Goal: Transaction & Acquisition: Purchase product/service

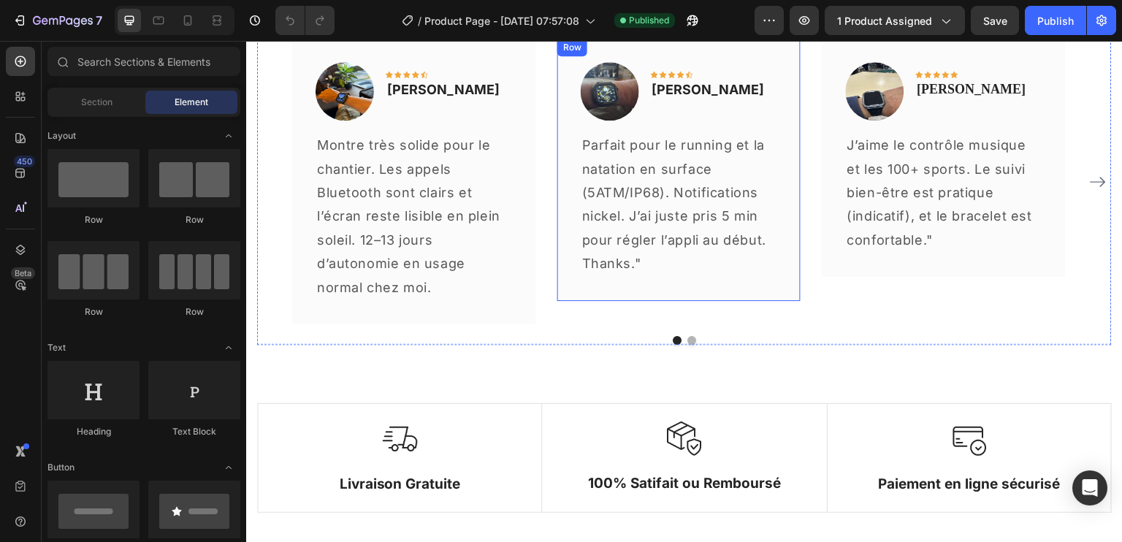
scroll to position [4019, 0]
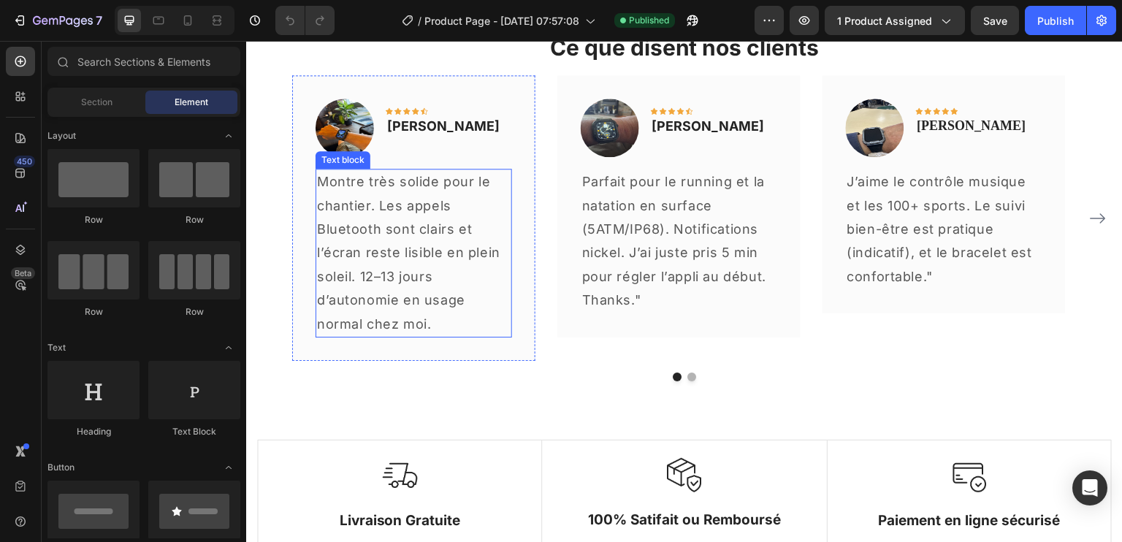
click at [417, 232] on p "Montre très solide pour le chantier. Les appels Bluetooth sont clairs et l’écra…" at bounding box center [414, 253] width 194 height 166
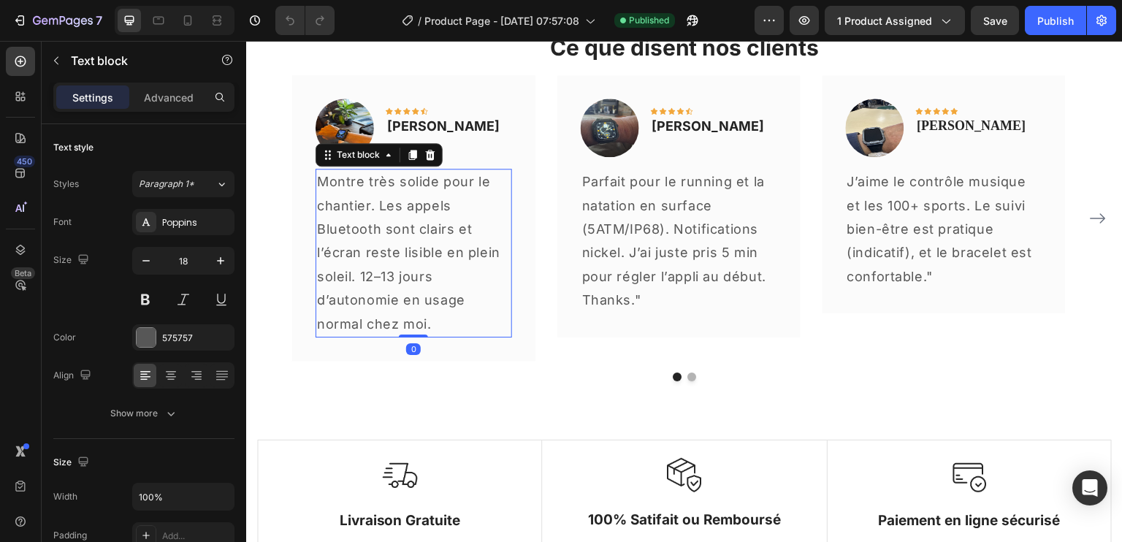
click at [388, 221] on p "Montre très solide pour le chantier. Les appels Bluetooth sont clairs et l’écra…" at bounding box center [414, 253] width 194 height 166
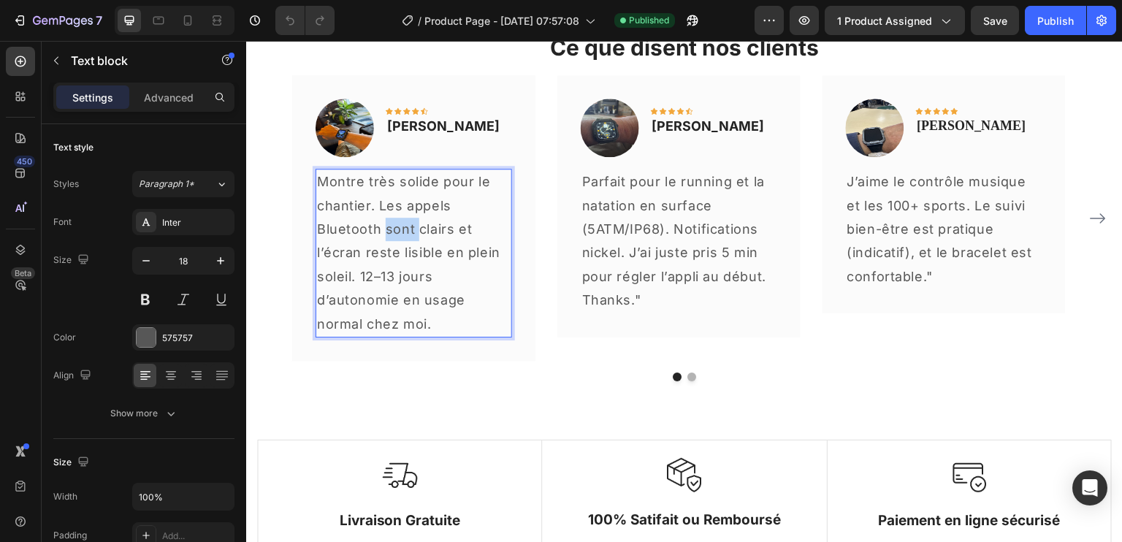
click at [388, 221] on p "Montre très solide pour le chantier. Les appels Bluetooth sont clairs et l’écra…" at bounding box center [414, 253] width 194 height 166
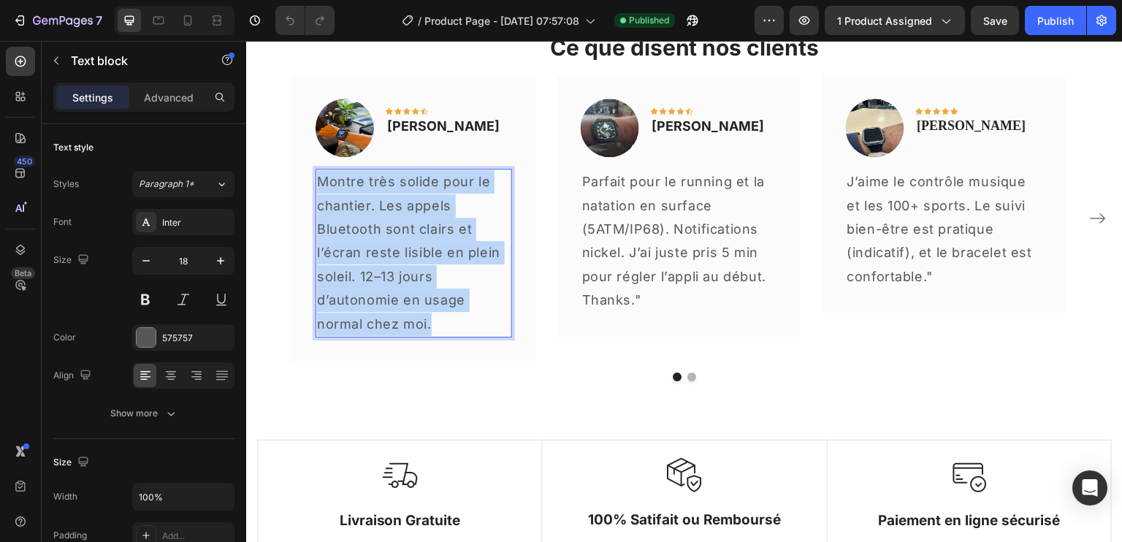
click at [388, 221] on p "Montre très solide pour le chantier. Les appels Bluetooth sont clairs et l’écra…" at bounding box center [414, 253] width 194 height 166
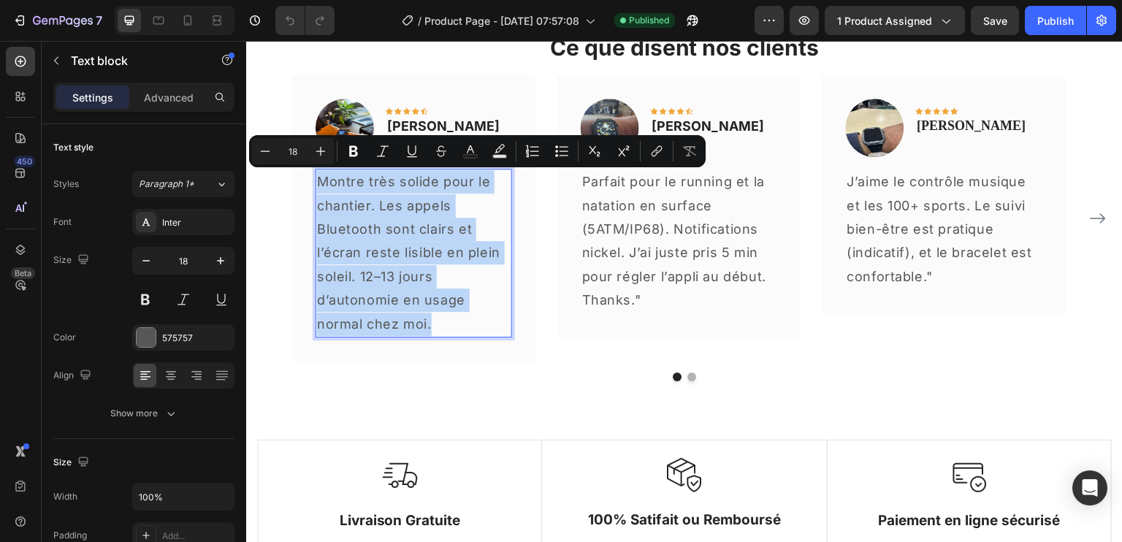
copy p "Montre très solide pour le chantier. Les appels Bluetooth sont clairs et l’écra…"
click at [684, 230] on p "Parfait pour le running et la natation en surface (5ATM/IP68). Notifications ni…" at bounding box center [679, 229] width 194 height 118
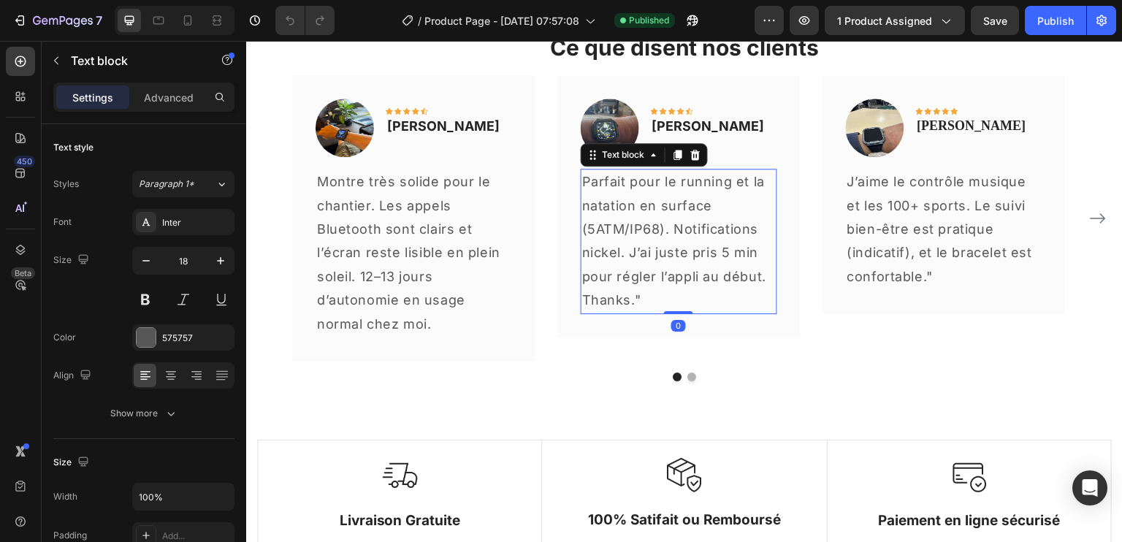
click at [658, 223] on p "Parfait pour le running et la natation en surface (5ATM/IP68). Notifications ni…" at bounding box center [679, 229] width 194 height 118
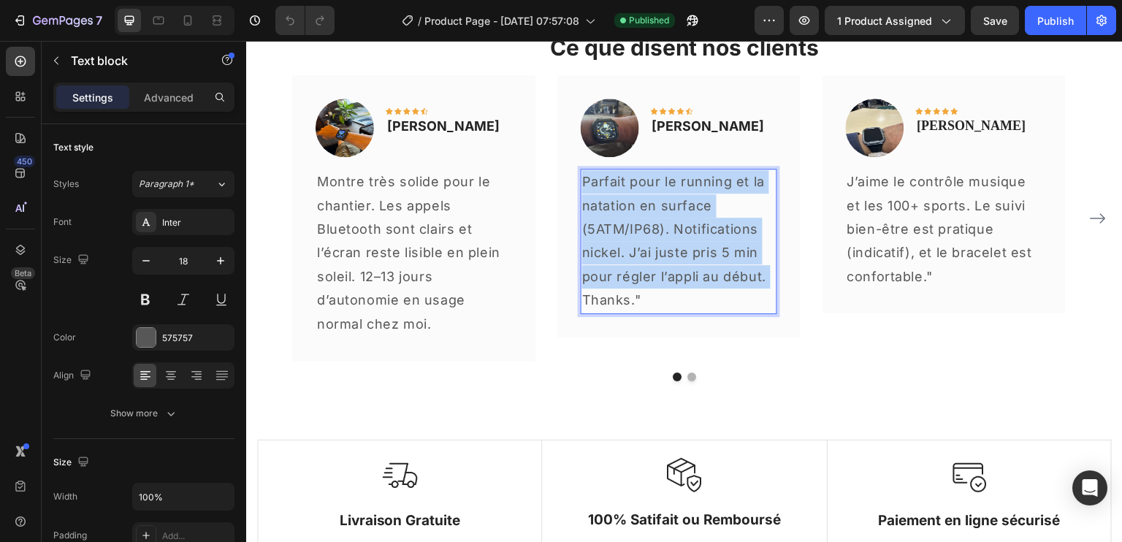
click at [658, 223] on p "Parfait pour le running et la natation en surface (5ATM/IP68). Notifications ni…" at bounding box center [679, 229] width 194 height 118
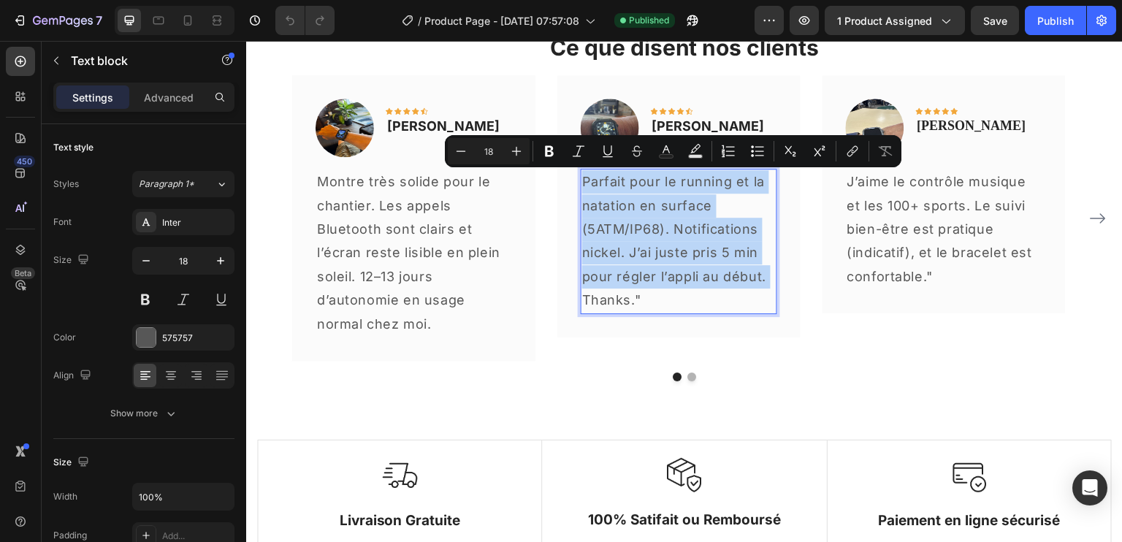
drag, startPoint x: 658, startPoint y: 223, endPoint x: 624, endPoint y: 216, distance: 35.1
click at [624, 216] on p "Parfait pour le running et la natation en surface (5ATM/IP68). Notifications ni…" at bounding box center [679, 229] width 194 height 118
click at [636, 207] on p "Parfait pour le running et la natation en surface (5ATM/IP68). Notifications ni…" at bounding box center [679, 229] width 194 height 118
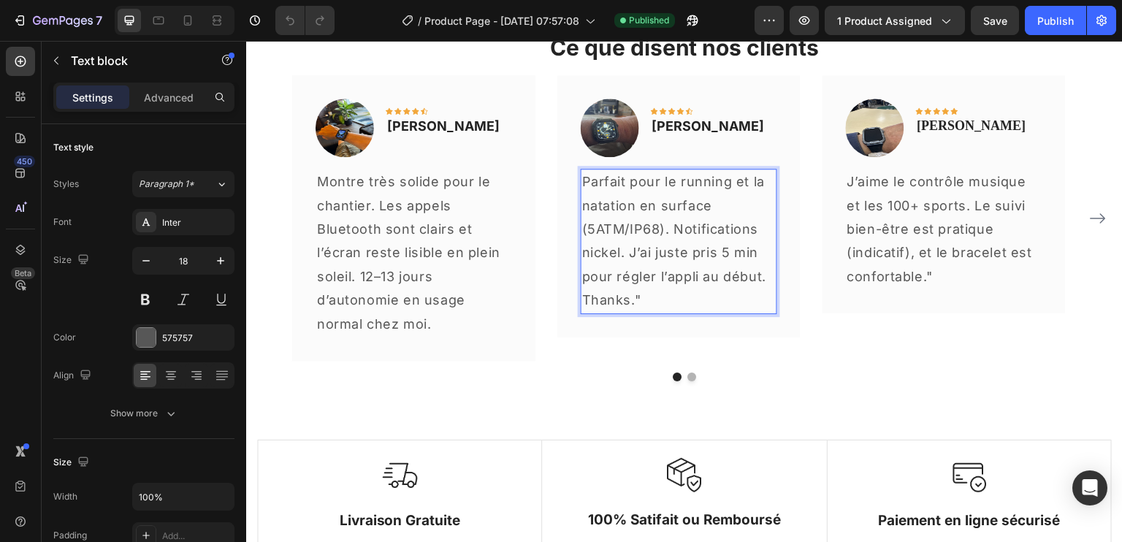
click at [590, 183] on p "Parfait pour le running et la natation en surface (5ATM/IP68). Notifications ni…" at bounding box center [679, 229] width 194 height 118
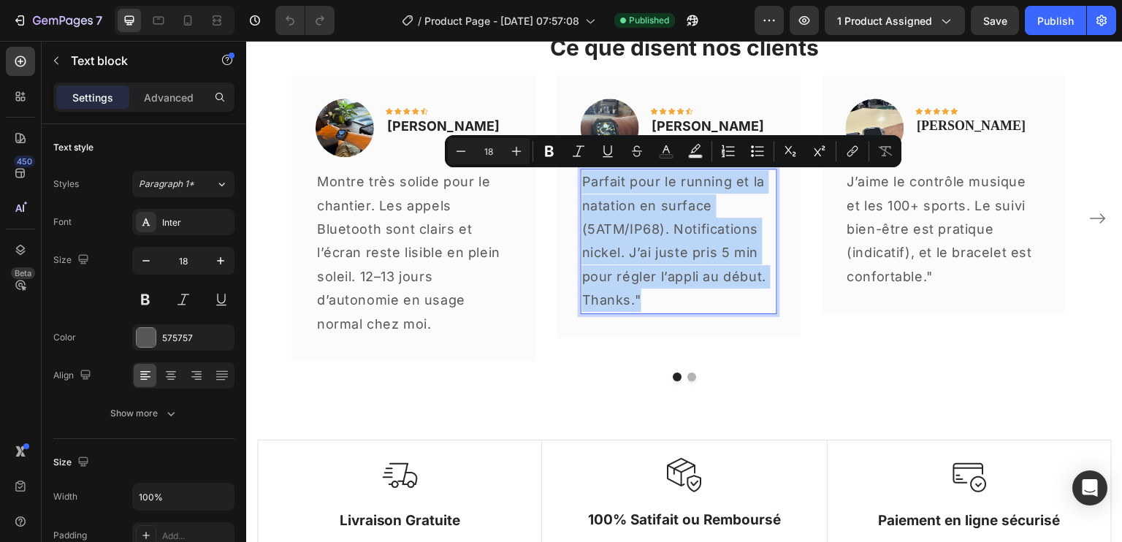
drag, startPoint x: 583, startPoint y: 180, endPoint x: 685, endPoint y: 300, distance: 157.7
click at [685, 300] on div "Parfait pour le running et la natation en surface (5ATM/IP68). Notifications ni…" at bounding box center [679, 241] width 197 height 145
copy div "Parfait pour le running et la natation en surface (5ATM/IP68). Notifications ni…"
click at [972, 221] on p "J’aime le contrôle musique et les 100+ sports. Le suivi bien-être est pratique …" at bounding box center [945, 229] width 194 height 118
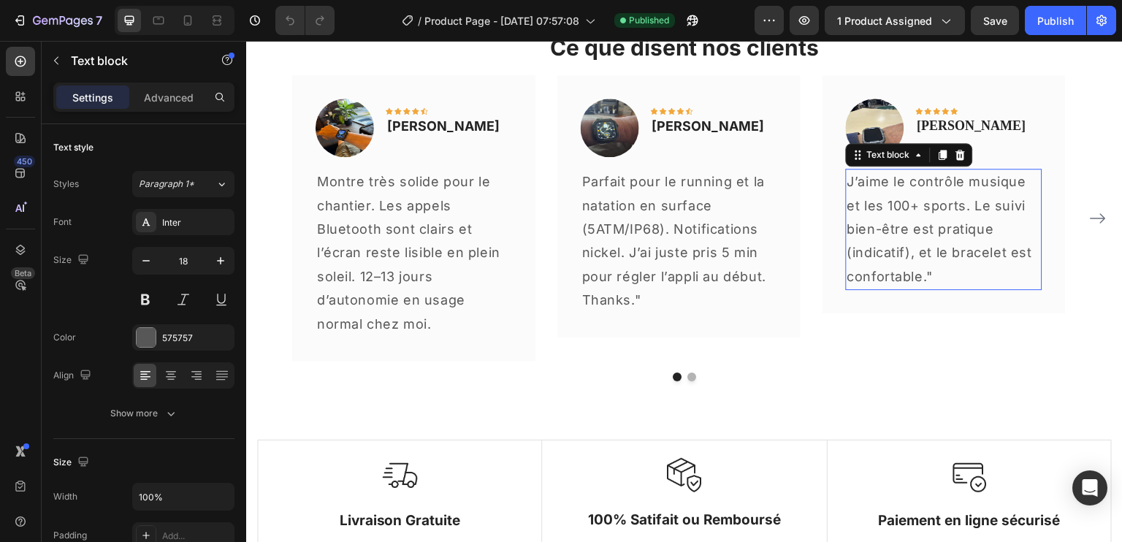
click at [972, 221] on p "J’aime le contrôle musique et les 100+ sports. Le suivi bien-être est pratique …" at bounding box center [945, 229] width 194 height 118
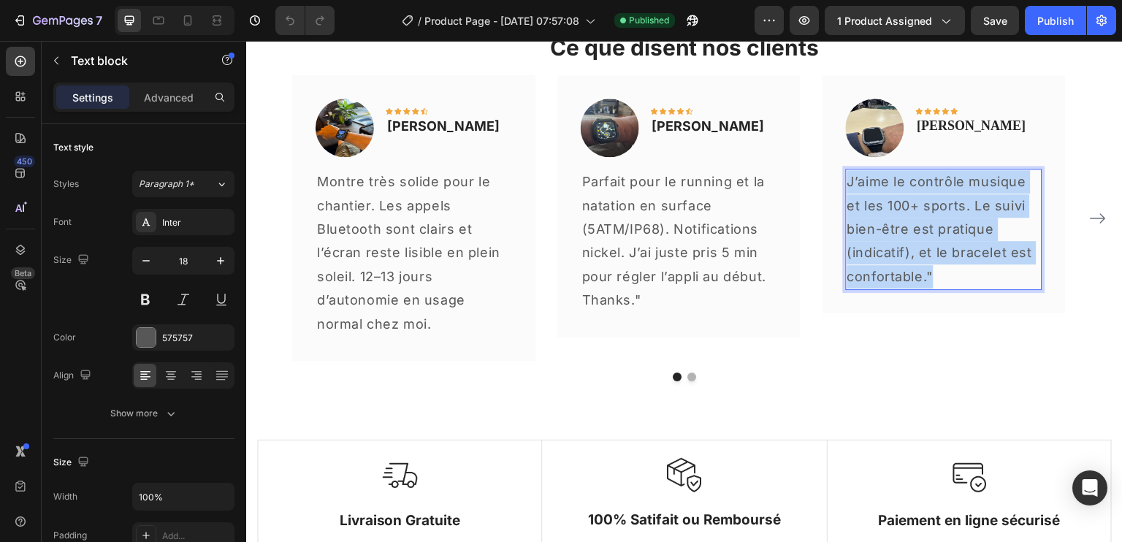
click at [972, 221] on p "J’aime le contrôle musique et les 100+ sports. Le suivi bien-être est pratique …" at bounding box center [945, 229] width 194 height 118
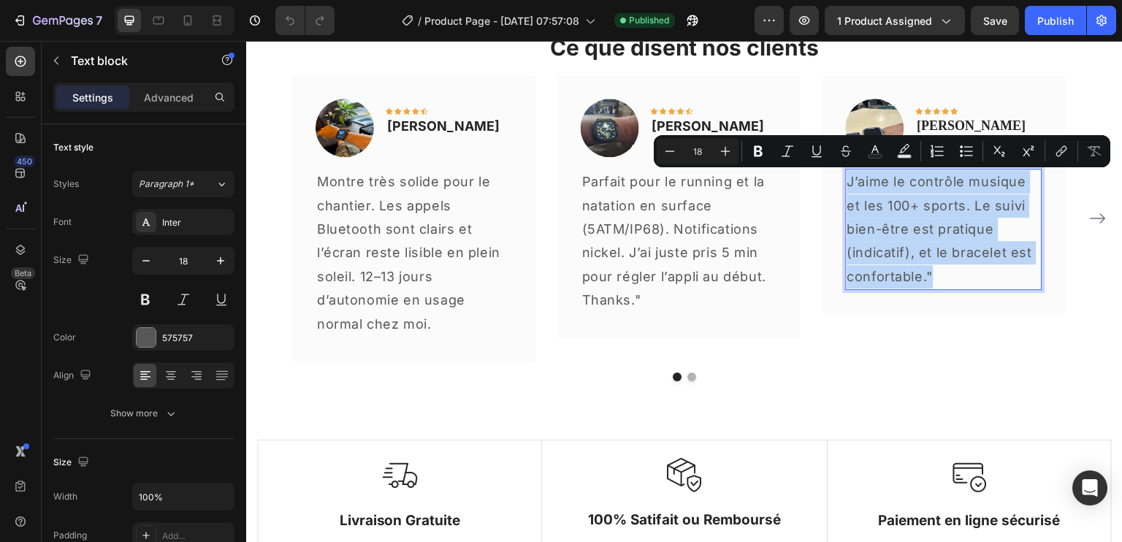
copy p "J’aime le contrôle musique et les 100+ sports. Le suivi bien-être est pratique …"
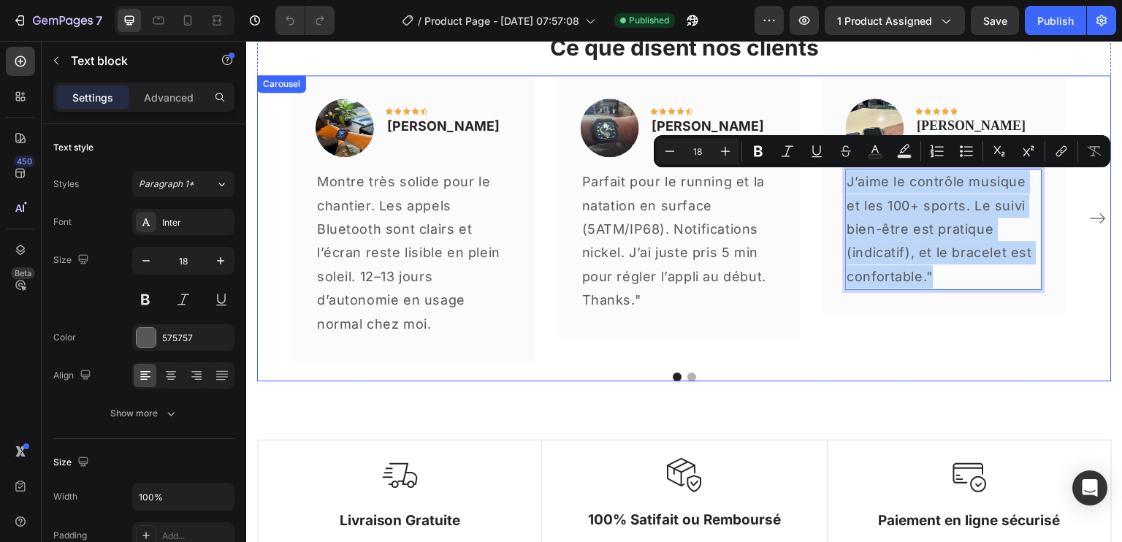
click at [1091, 212] on icon "Carousel Next Arrow" at bounding box center [1099, 219] width 18 height 18
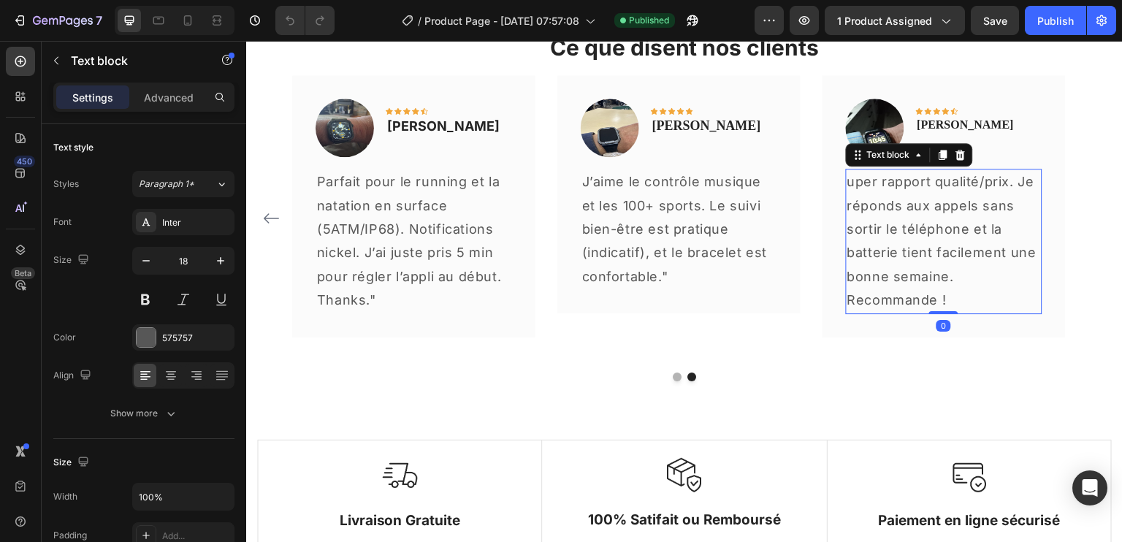
click at [959, 228] on p "uper rapport qualité/prix. Je réponds aux appels sans sortir le téléphone et la…" at bounding box center [945, 241] width 194 height 142
click at [927, 225] on p "uper rapport qualité/prix. Je réponds aux appels sans sortir le téléphone et la…" at bounding box center [945, 241] width 194 height 142
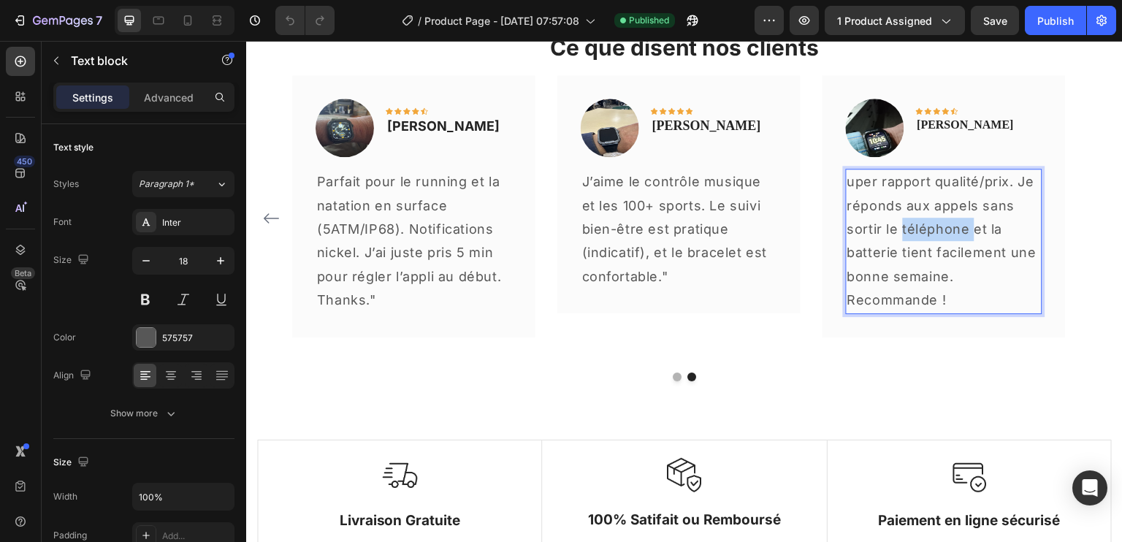
click at [927, 225] on p "uper rapport qualité/prix. Je réponds aux appels sans sortir le téléphone et la…" at bounding box center [945, 241] width 194 height 142
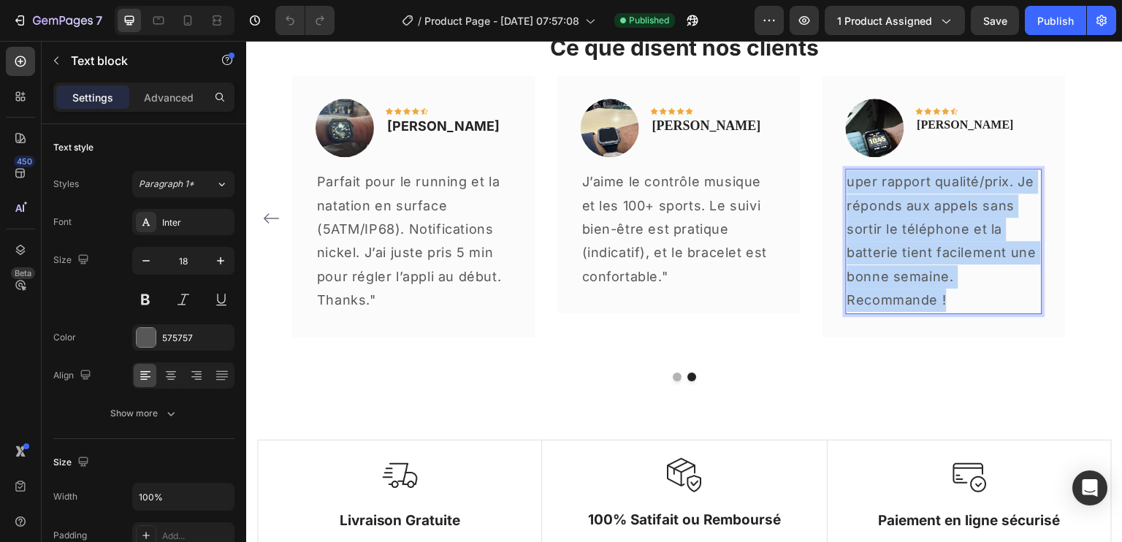
click at [927, 225] on p "uper rapport qualité/prix. Je réponds aux appels sans sortir le téléphone et la…" at bounding box center [945, 241] width 194 height 142
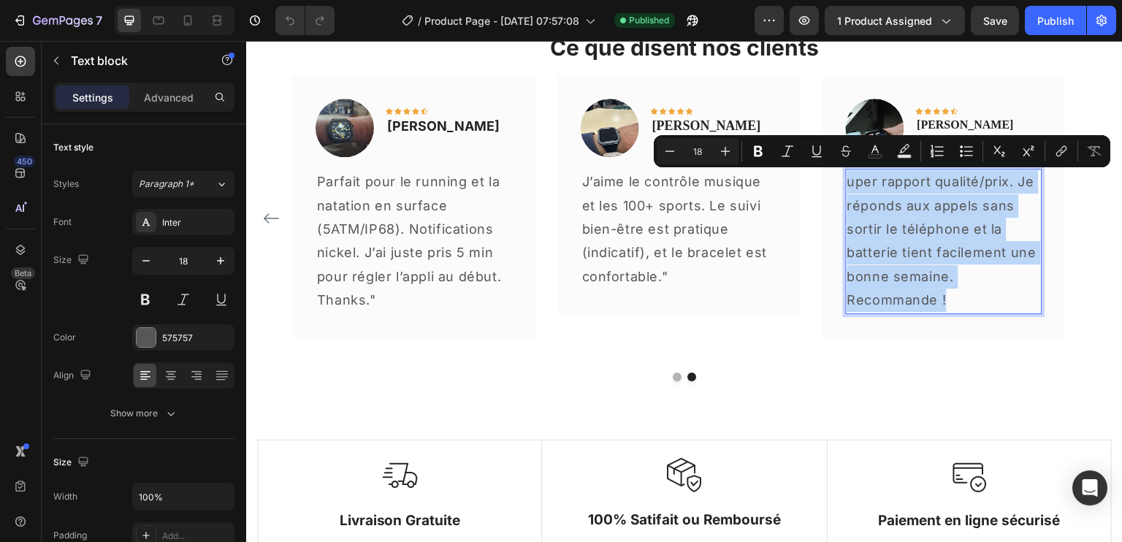
copy p "uper rapport qualité/prix. Je réponds aux appels sans sortir le téléphone et la…"
drag, startPoint x: 924, startPoint y: 248, endPoint x: 989, endPoint y: 205, distance: 77.4
click at [924, 248] on p "uper rapport qualité/prix. Je réponds aux appels sans sortir le téléphone et la…" at bounding box center [945, 241] width 194 height 142
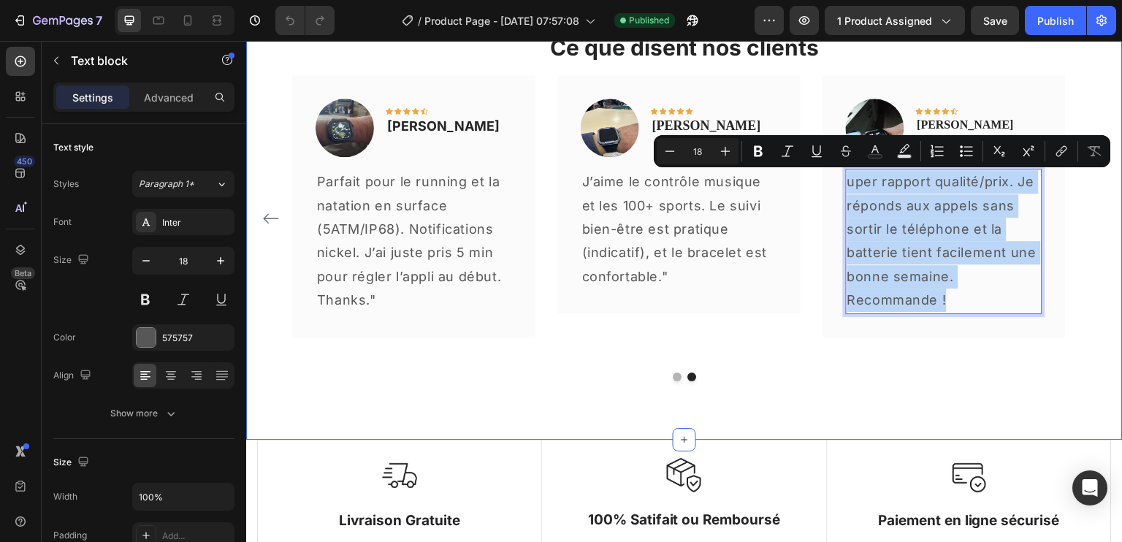
click at [840, 425] on div "Ce que disent nos clients Heading Image Icon Icon Icon Icon Icon Row [PERSON_NA…" at bounding box center [684, 207] width 877 height 466
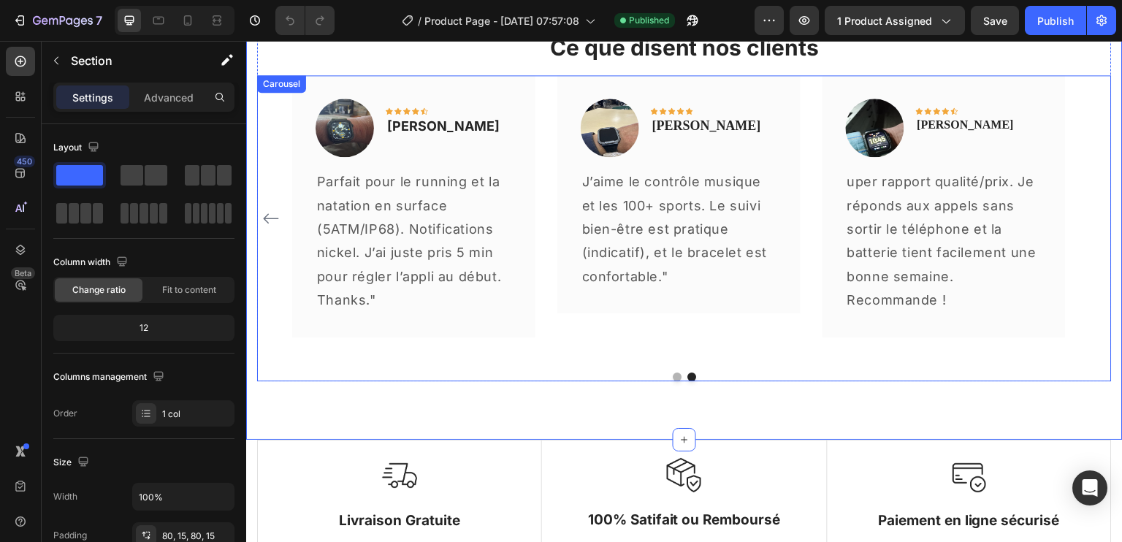
click at [673, 374] on button "Dot" at bounding box center [677, 377] width 9 height 9
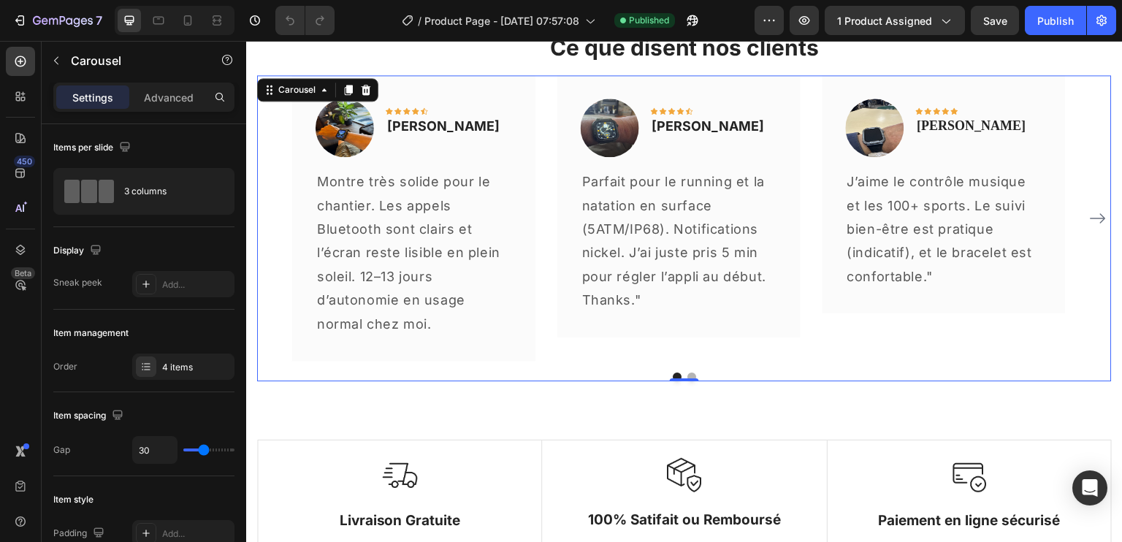
click at [690, 374] on button "Dot" at bounding box center [692, 377] width 9 height 9
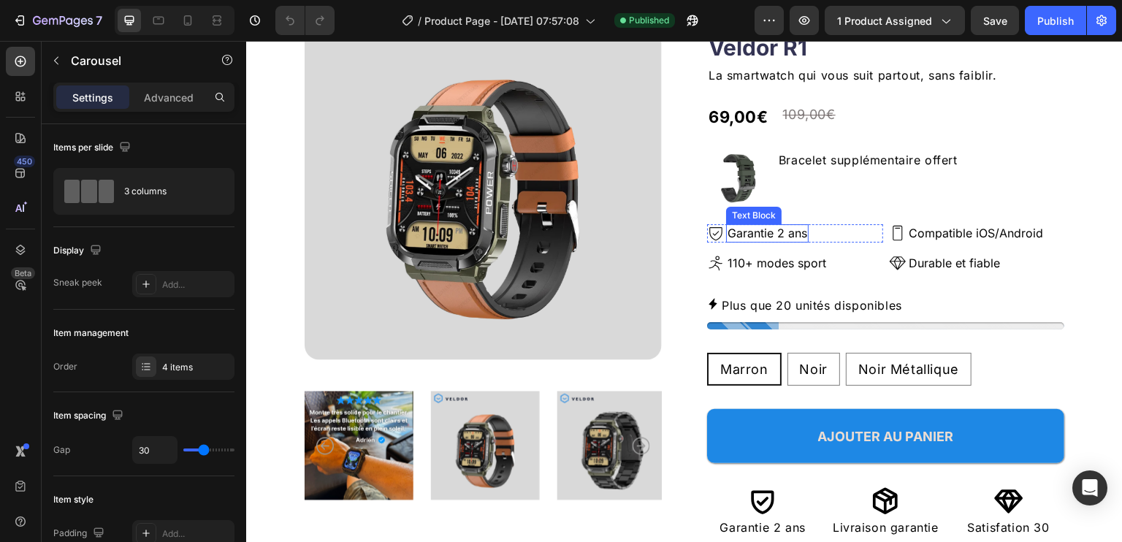
scroll to position [219, 0]
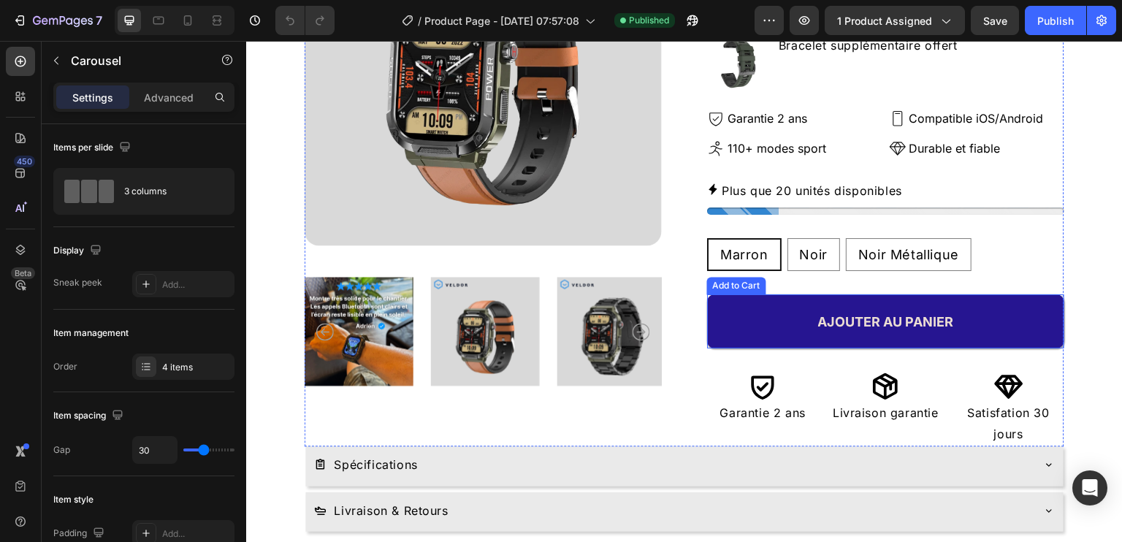
click at [791, 316] on button "AJOUTER AU PANIER" at bounding box center [885, 322] width 357 height 54
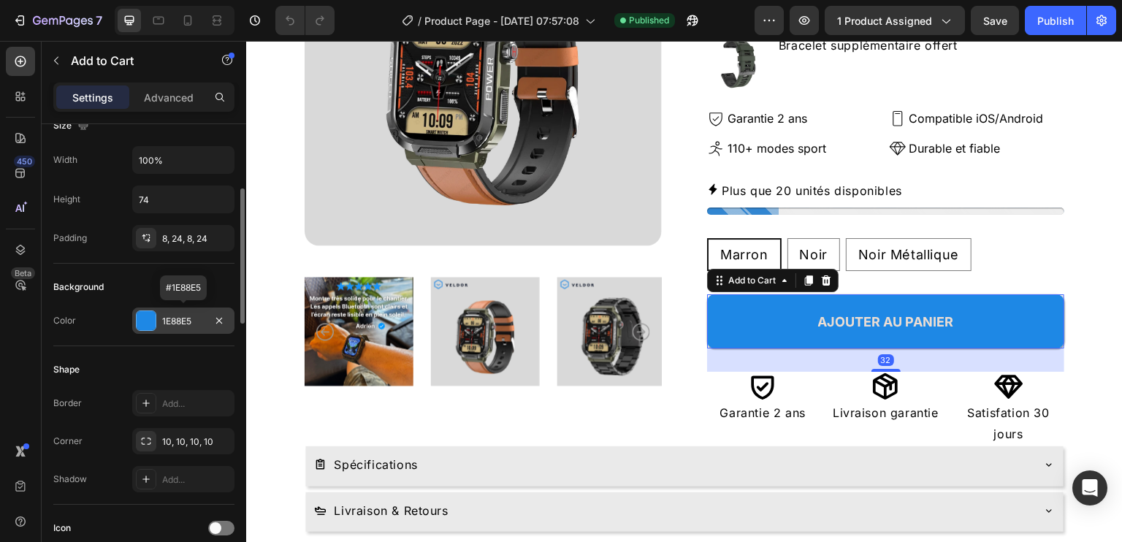
click at [183, 315] on div "1E88E5" at bounding box center [183, 321] width 42 height 13
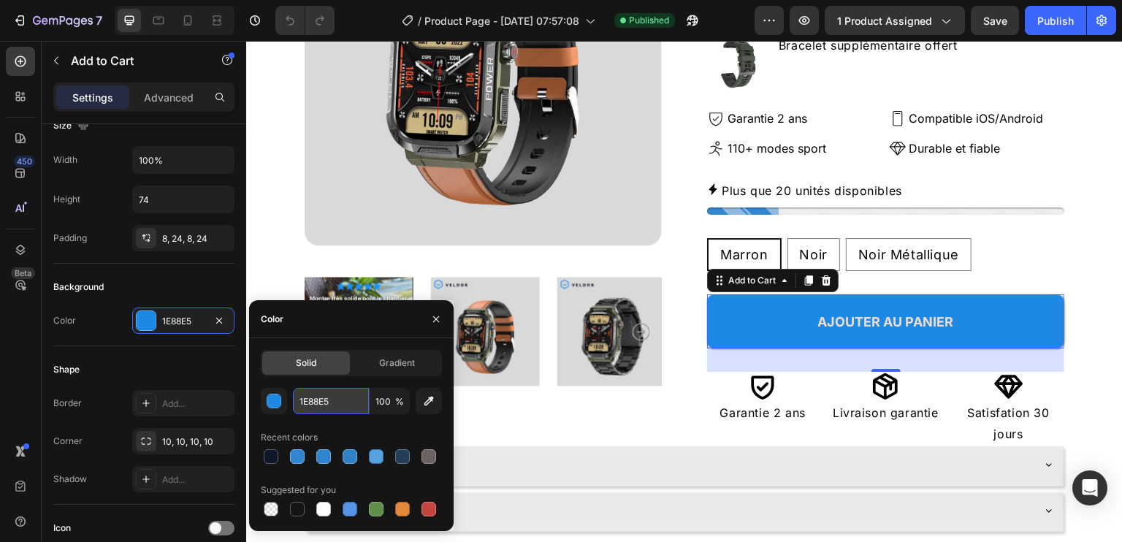
click at [315, 397] on input "1E88E5" at bounding box center [331, 401] width 76 height 26
copy p "uper rapport qualité/prix. Je réponds aux appels sans sortir le téléphone et la…"
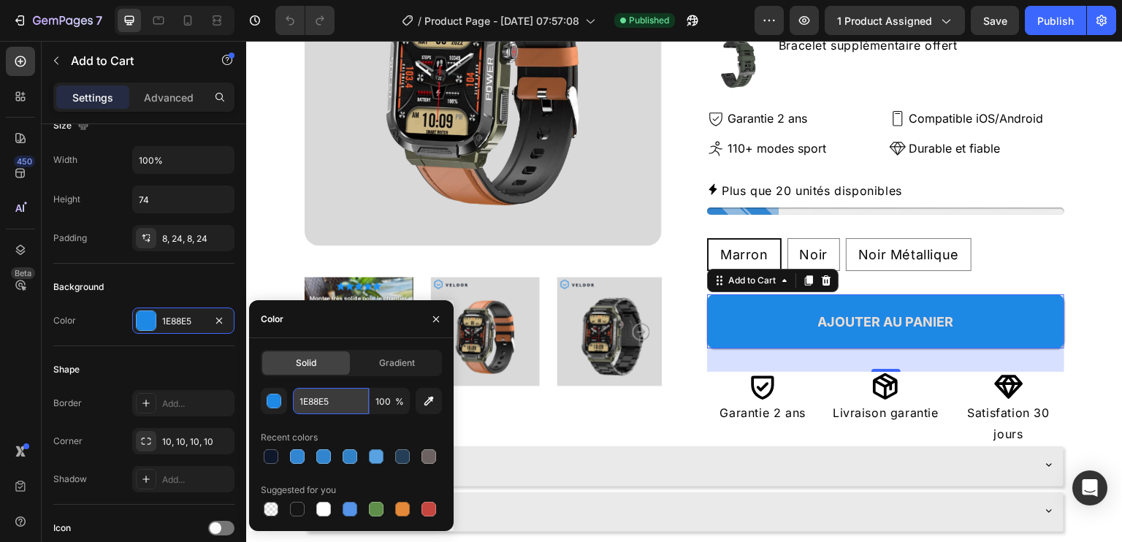
copy p "uper rapport qualité/prix. Je réponds aux appels sans sortir le téléphone et la…"
